Goal: Complete application form

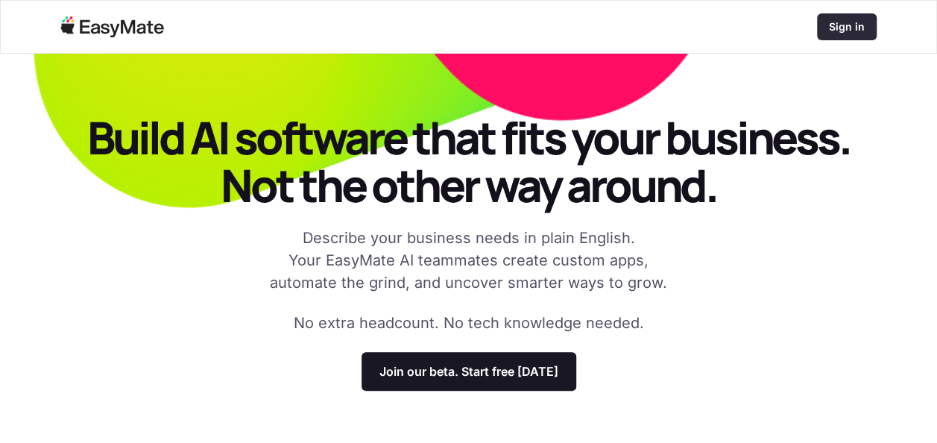
click at [840, 31] on p "Sign in" at bounding box center [847, 26] width 36 height 15
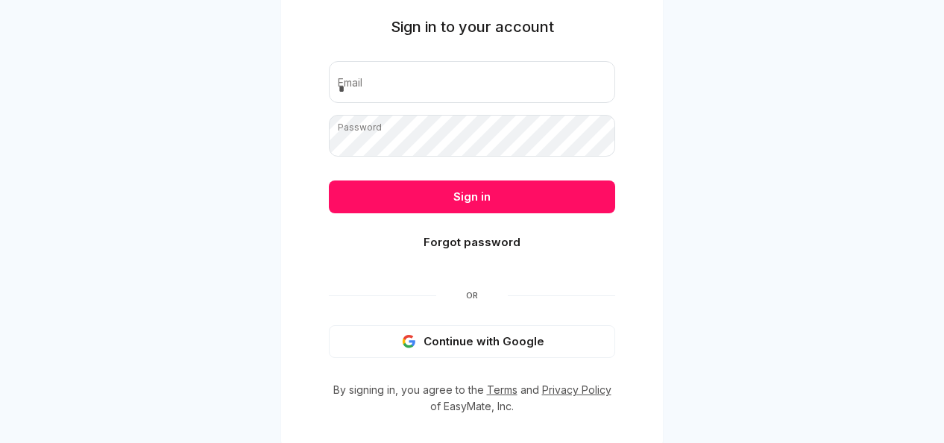
click at [468, 334] on button "Continue with Google" at bounding box center [472, 341] width 286 height 33
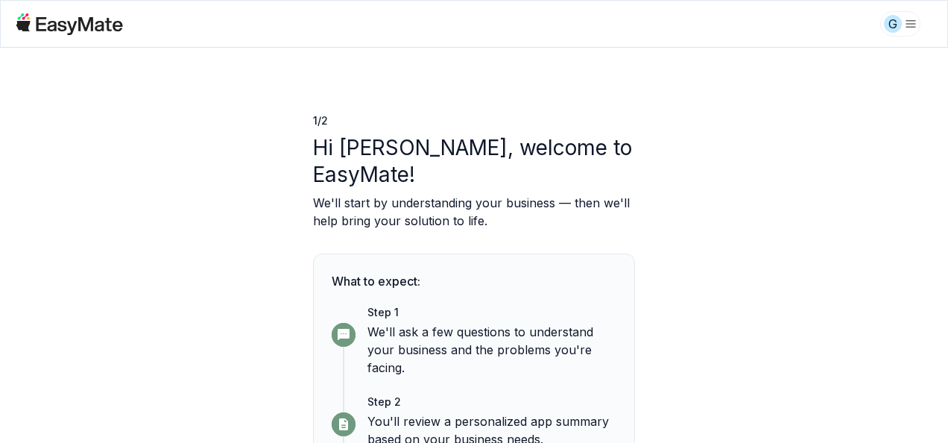
scroll to position [130, 0]
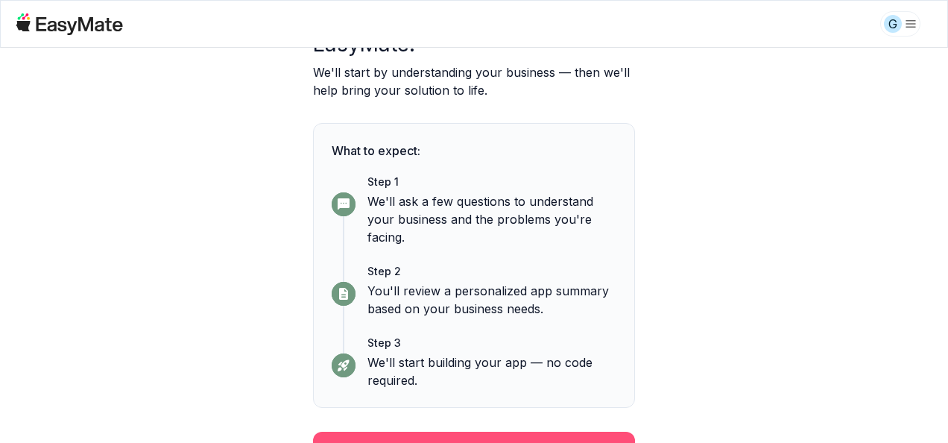
click at [471, 432] on button "Continue" at bounding box center [474, 451] width 322 height 39
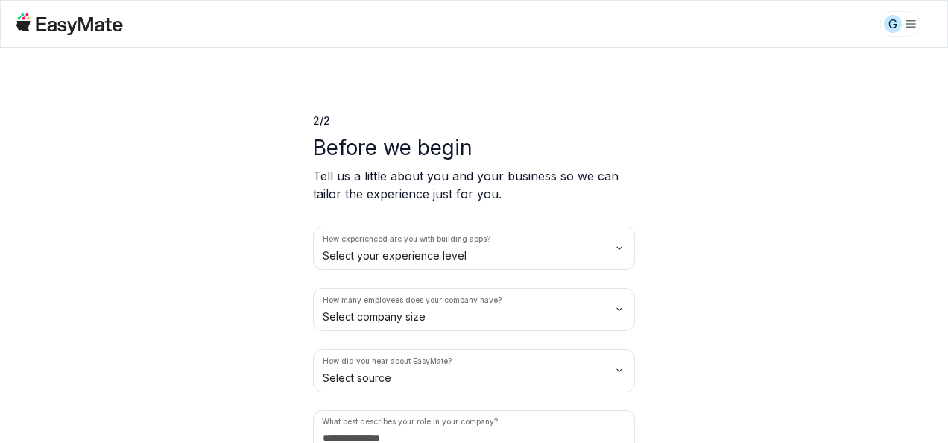
scroll to position [70, 0]
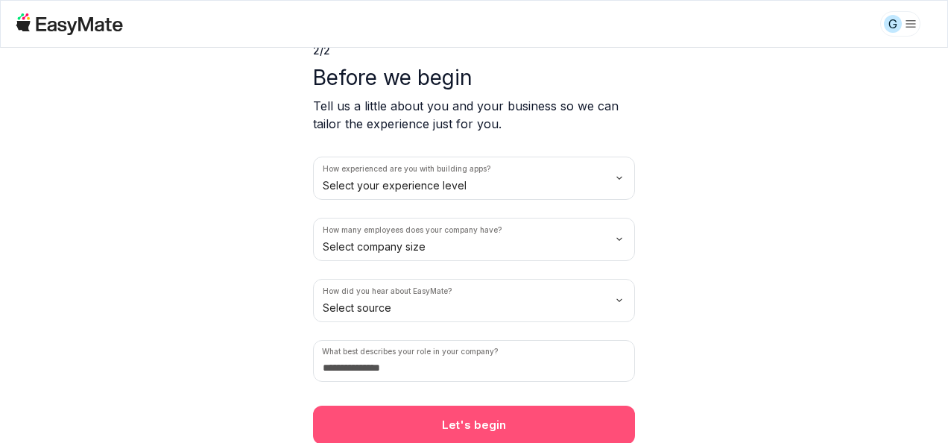
click at [490, 428] on button "Let's begin" at bounding box center [474, 424] width 322 height 39
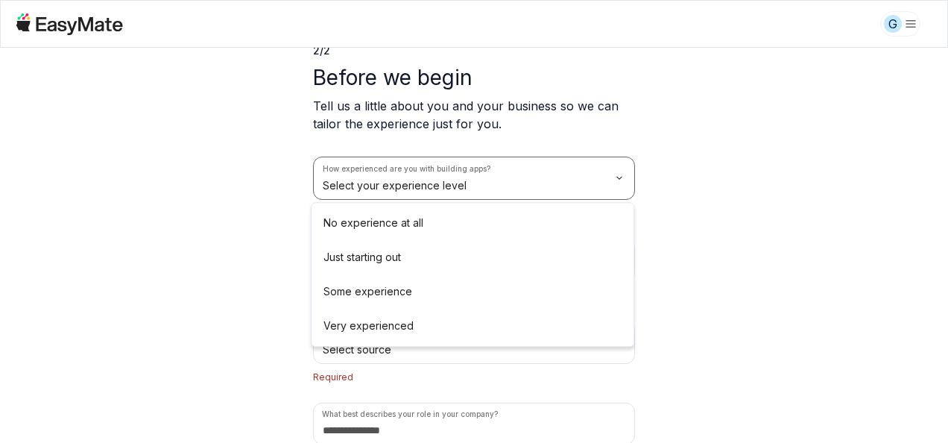
click at [435, 180] on html "G 2 / 2 Before we begin Tell us a little about you and your business so we can …" at bounding box center [474, 221] width 948 height 443
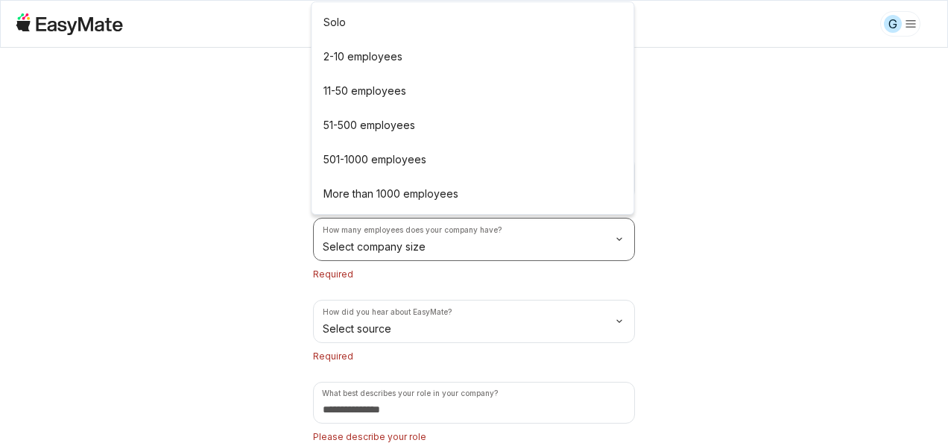
click at [418, 249] on html "G 2 / 2 Before we begin Tell us a little about you and your business so we can …" at bounding box center [474, 221] width 948 height 443
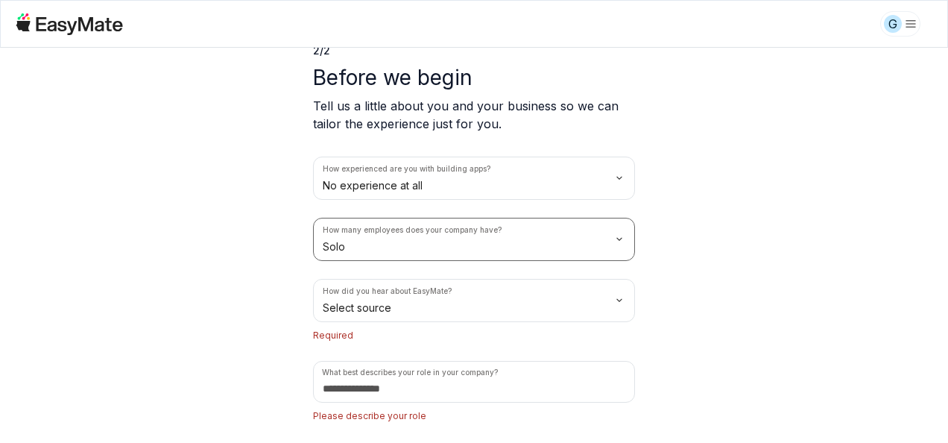
scroll to position [112, 0]
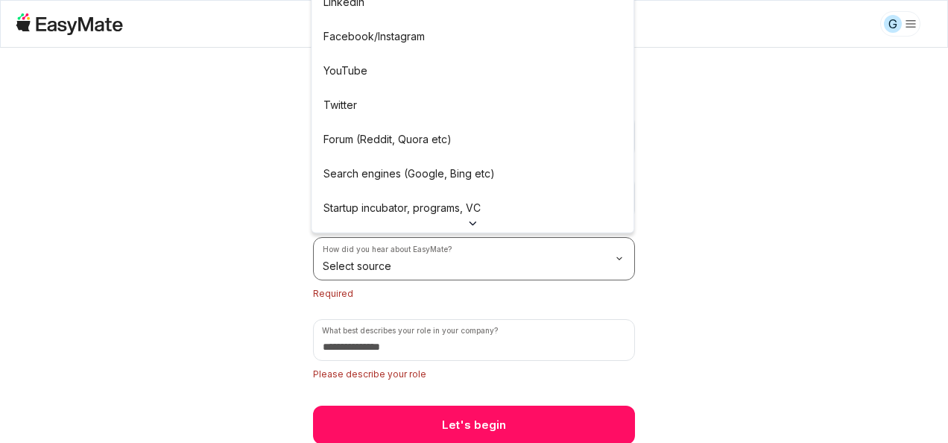
click at [452, 263] on html "G 2 / 2 Before we begin Tell us a little about you and your business so we can …" at bounding box center [474, 221] width 948 height 443
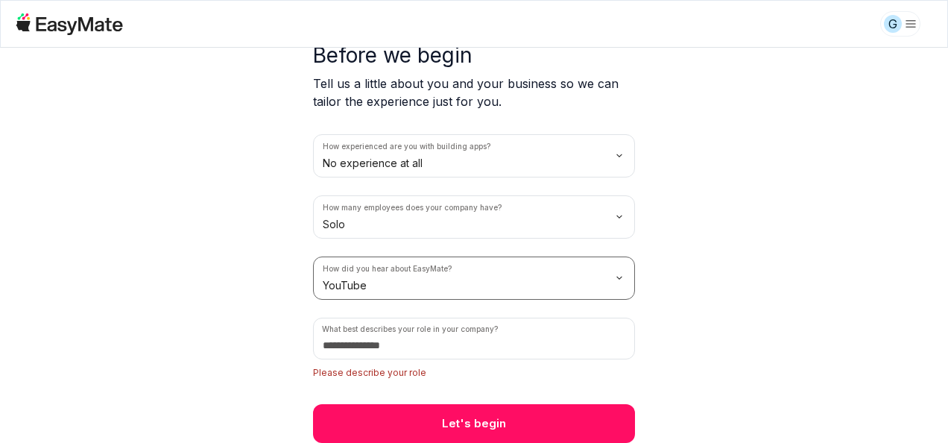
scroll to position [91, 0]
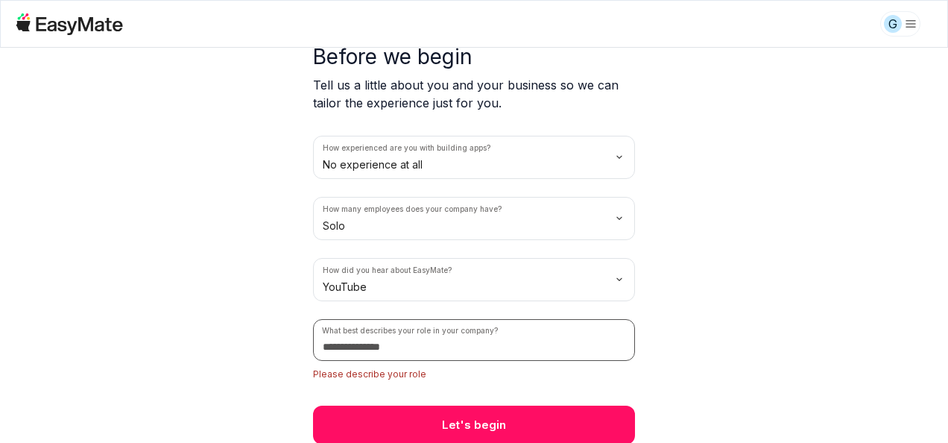
click at [459, 344] on input at bounding box center [474, 340] width 322 height 42
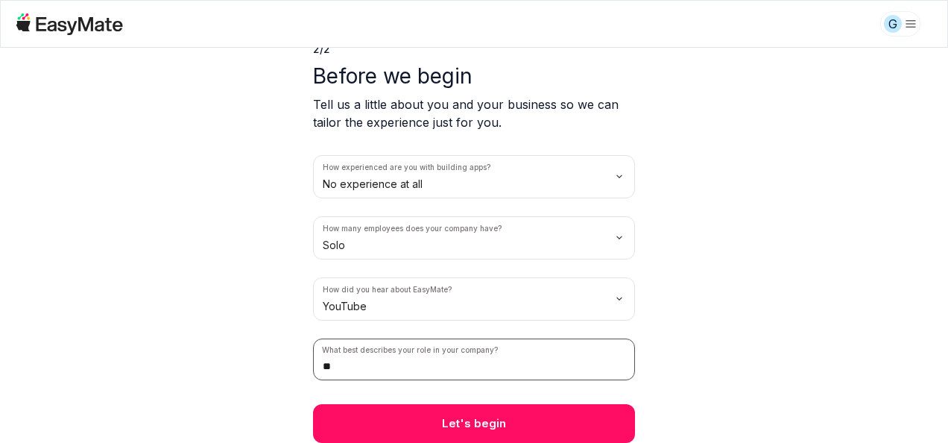
scroll to position [70, 0]
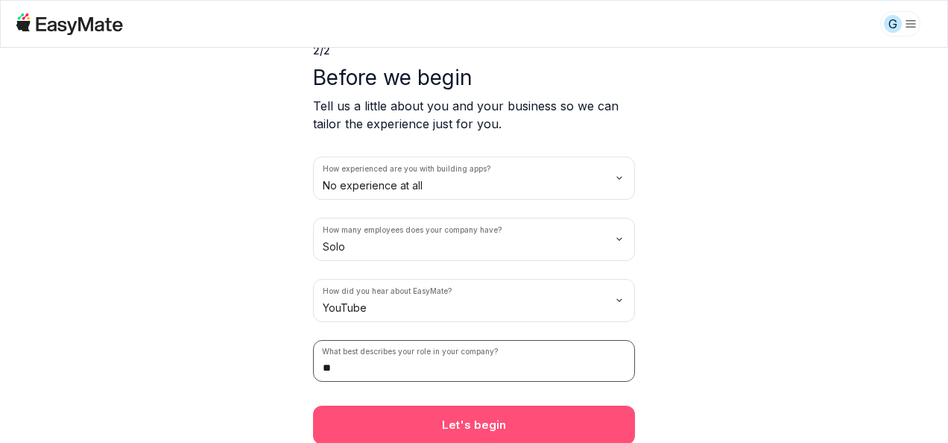
type input "**"
click at [438, 426] on button "Let's begin" at bounding box center [474, 424] width 322 height 39
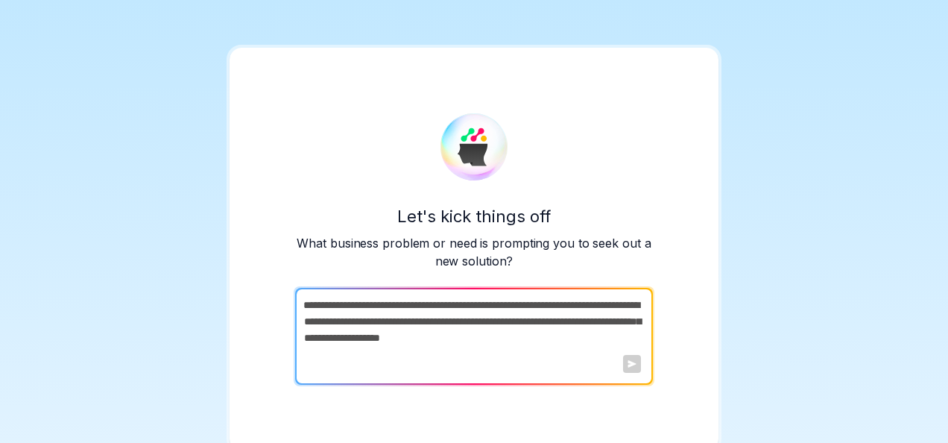
scroll to position [7, 0]
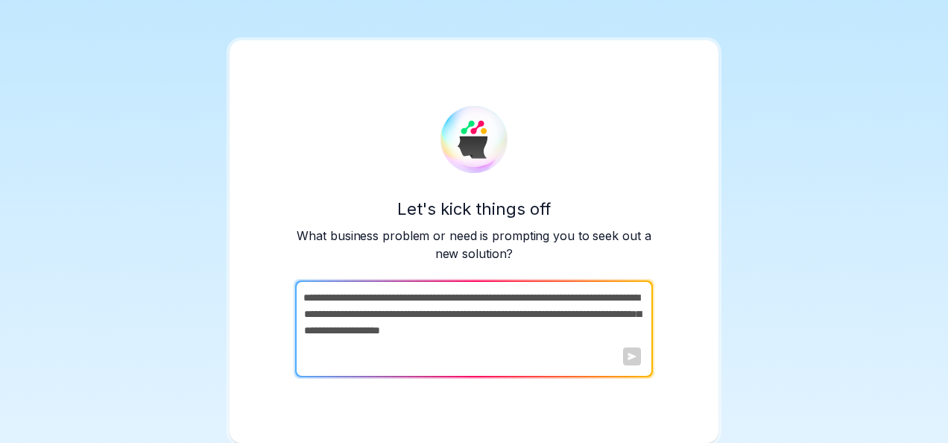
click at [382, 315] on textarea at bounding box center [472, 328] width 355 height 97
click at [628, 359] on div at bounding box center [632, 356] width 18 height 18
click at [432, 315] on textarea at bounding box center [472, 328] width 355 height 97
